Goal: Task Accomplishment & Management: Use online tool/utility

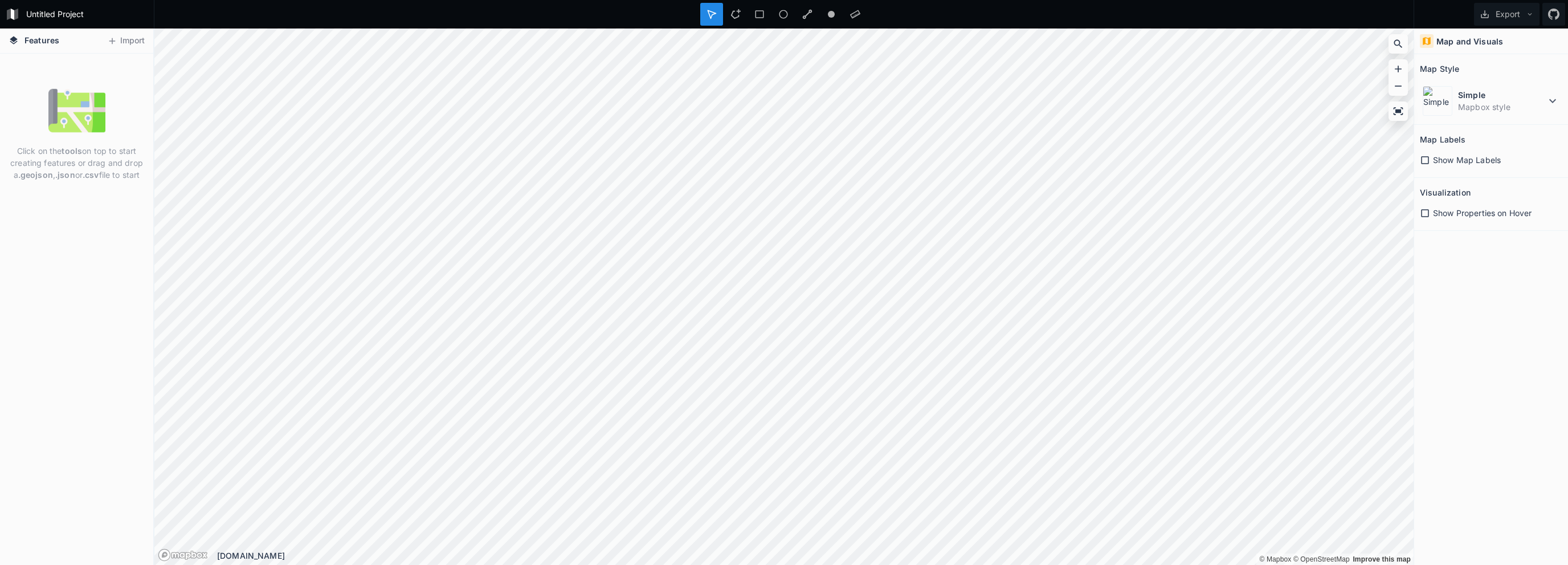
click at [41, 42] on span "Features" at bounding box center [41, 39] width 35 height 12
click at [141, 40] on button "Import" at bounding box center [126, 40] width 49 height 18
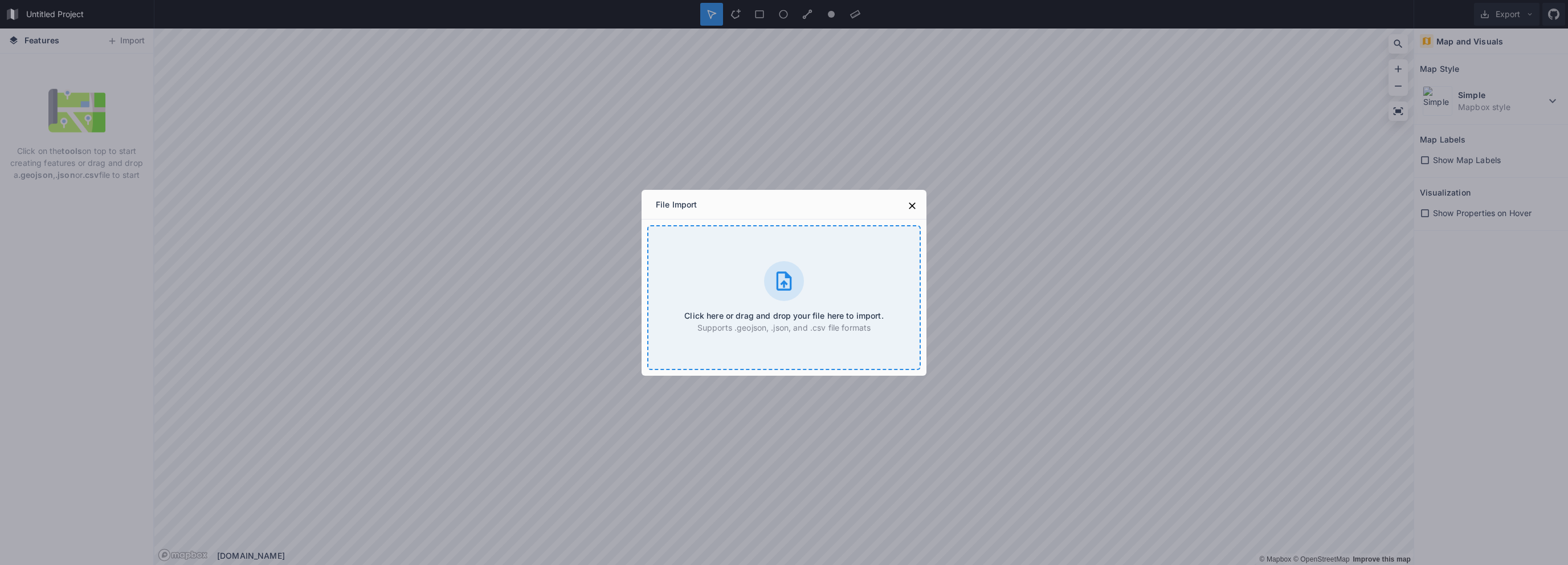
click at [779, 314] on h4 "Click here or drag and drop your file here to import." at bounding box center [784, 315] width 199 height 12
click at [919, 205] on button at bounding box center [912, 206] width 17 height 17
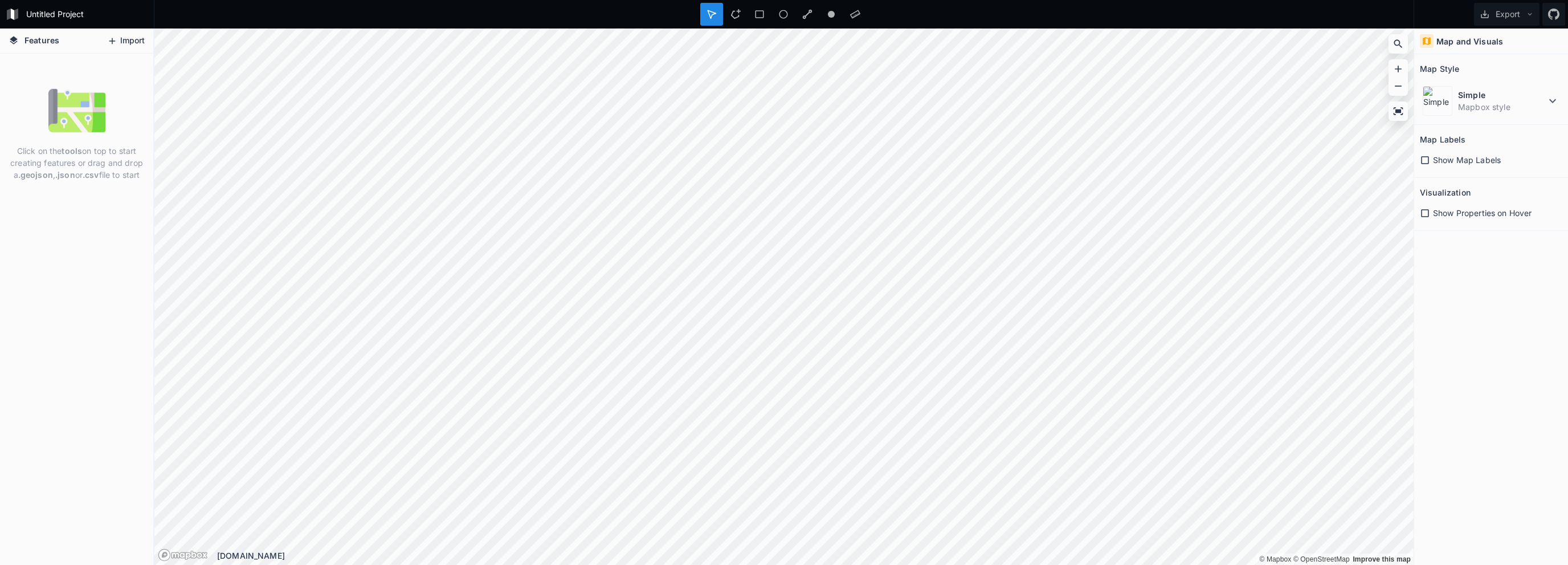
click at [120, 42] on button "Import" at bounding box center [126, 40] width 49 height 18
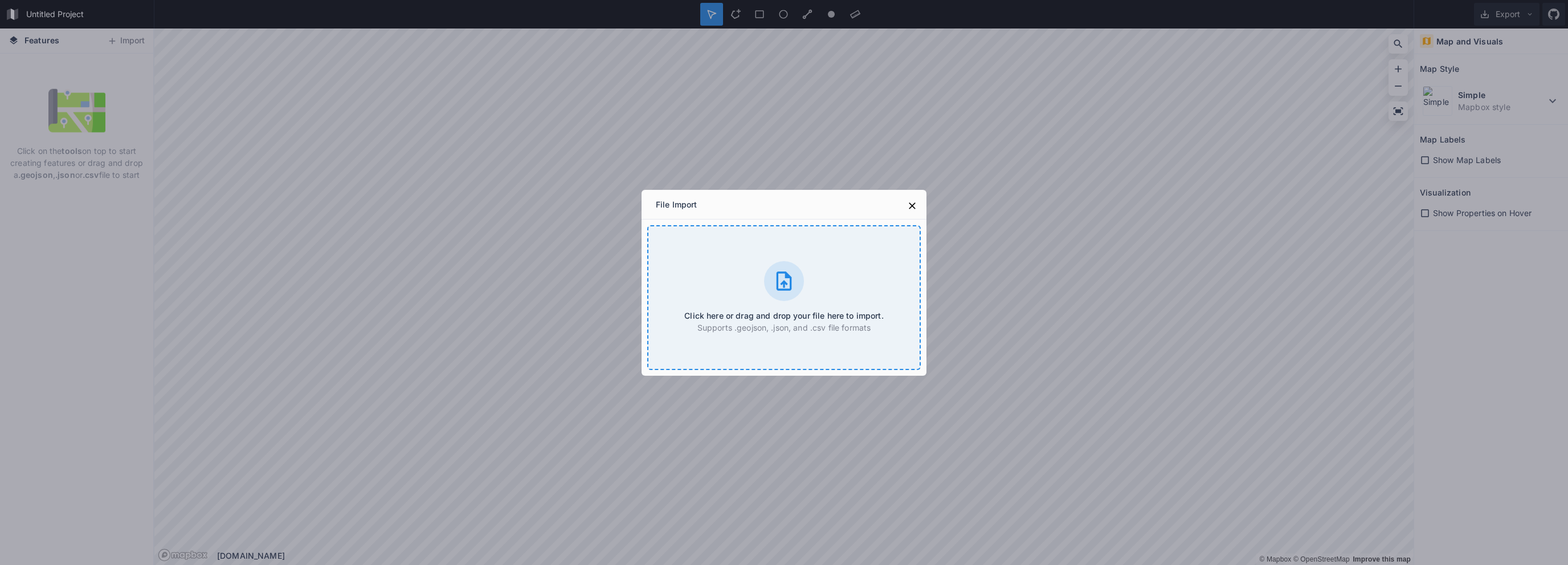
click at [817, 311] on h4 "Click here or drag and drop your file here to import." at bounding box center [784, 315] width 199 height 12
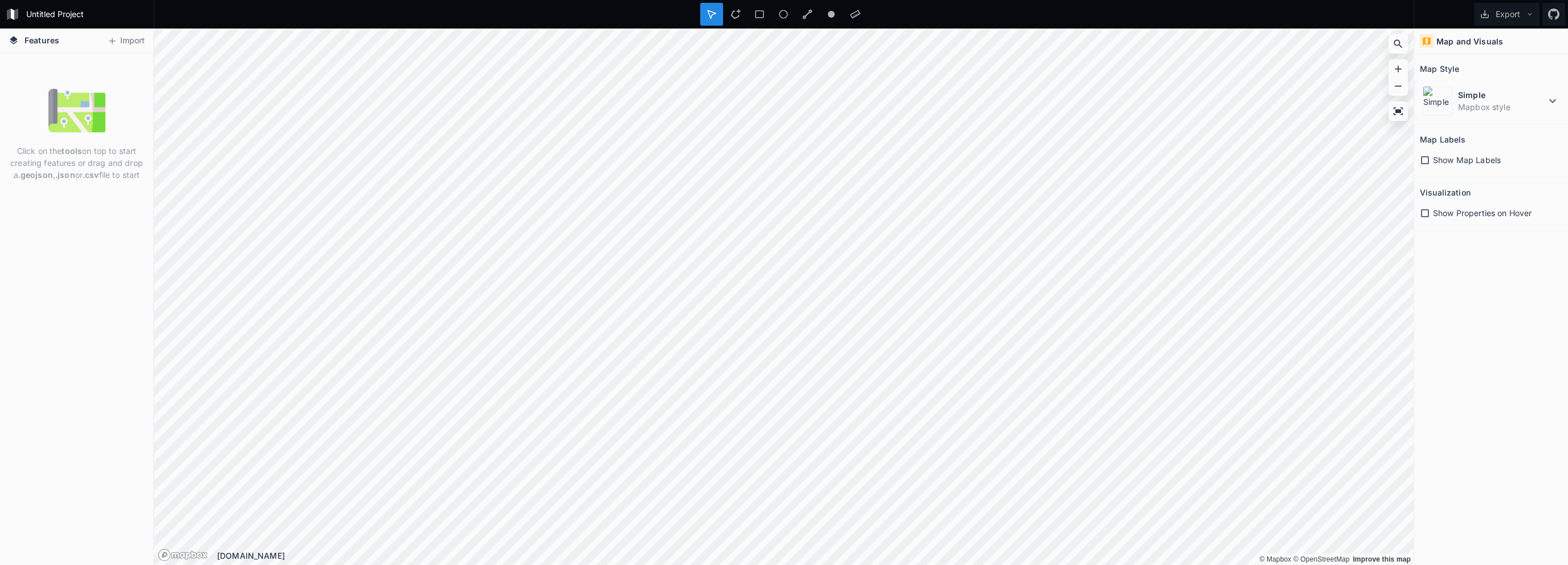
click at [46, 148] on p "Click on the tools on top to start creating features or drag and drop a .geojso…" at bounding box center [76, 163] width 136 height 36
click at [1520, 96] on dt "Simple" at bounding box center [1501, 95] width 87 height 12
click at [23, 172] on strong ".geojson" at bounding box center [35, 175] width 35 height 9
click at [709, 17] on icon at bounding box center [711, 14] width 8 height 8
